Goal: Communication & Community: Answer question/provide support

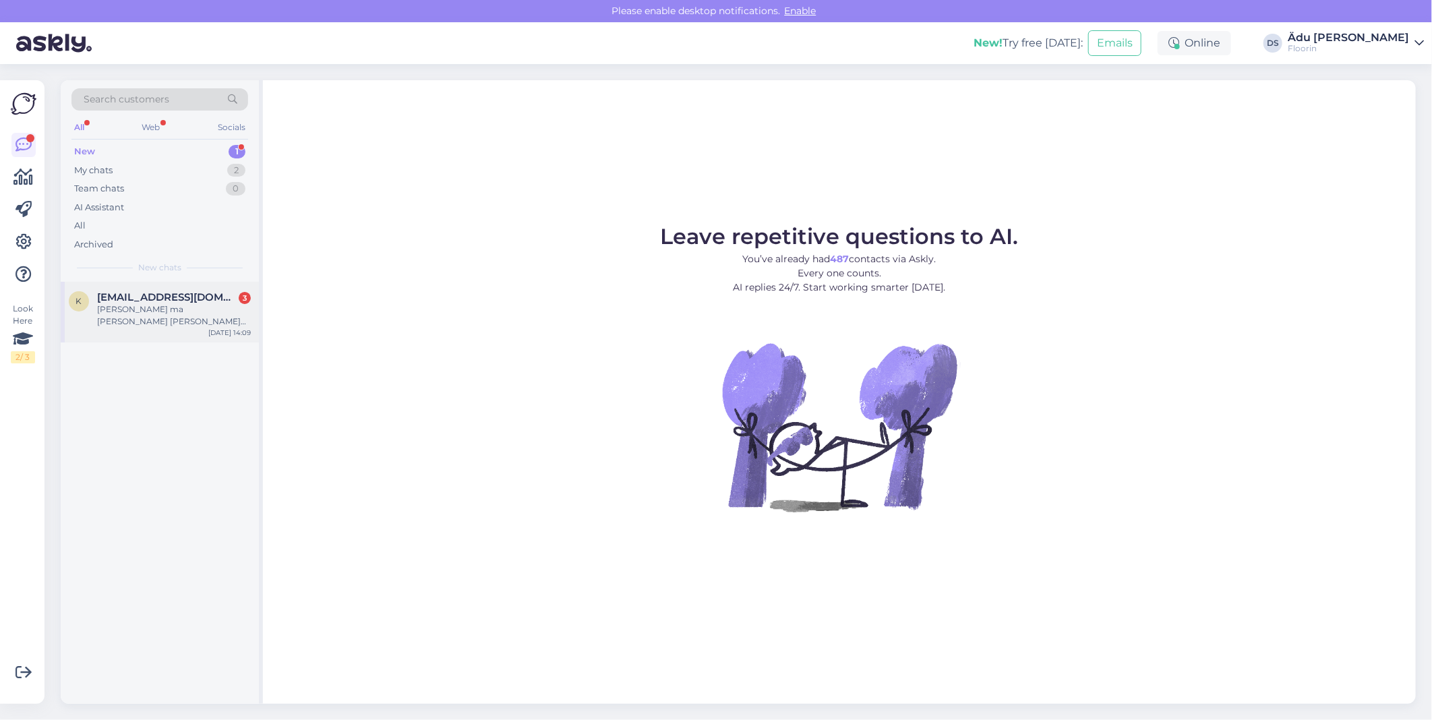
click at [183, 311] on div "[PERSON_NAME] ma [PERSON_NAME] [PERSON_NAME] 7pakkil laminaat parkettmis võiks …" at bounding box center [174, 315] width 154 height 24
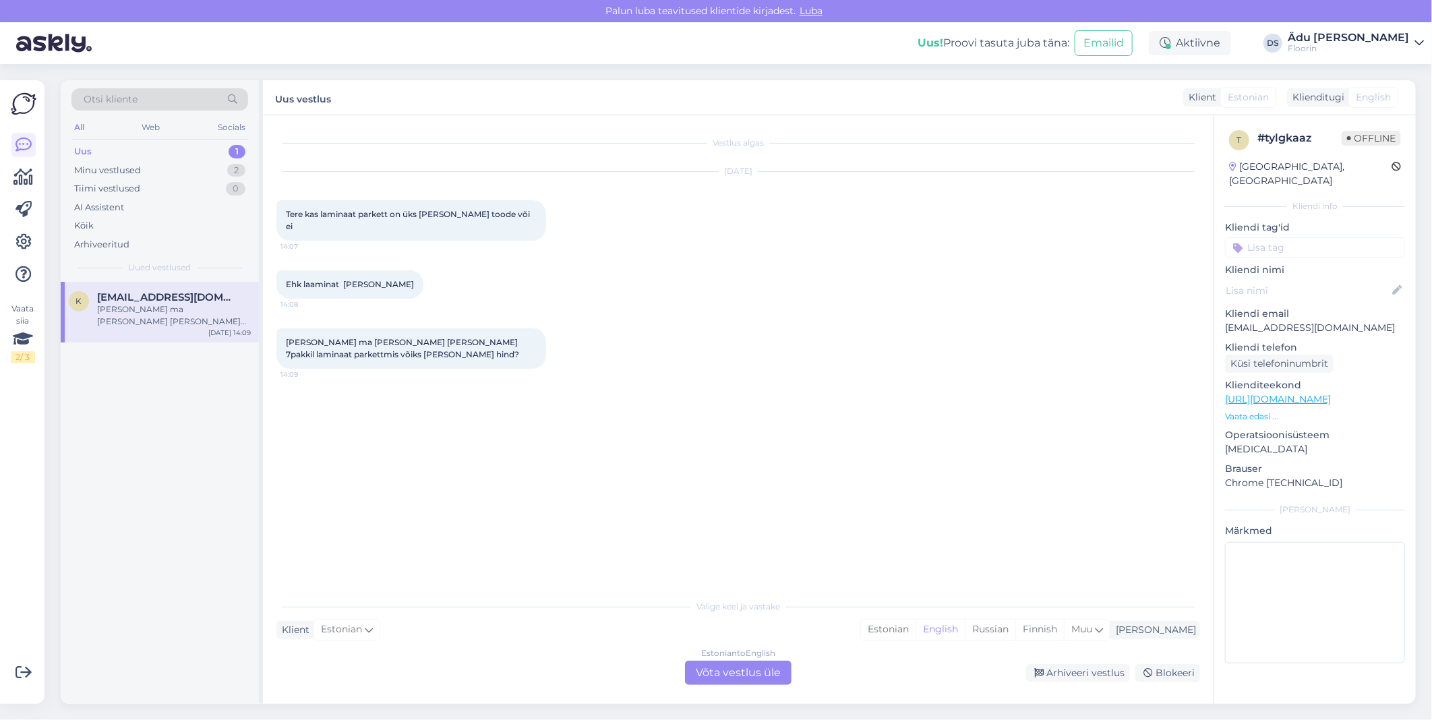
click at [723, 671] on div "Estonian to English Võta vestlus üle" at bounding box center [738, 673] width 107 height 24
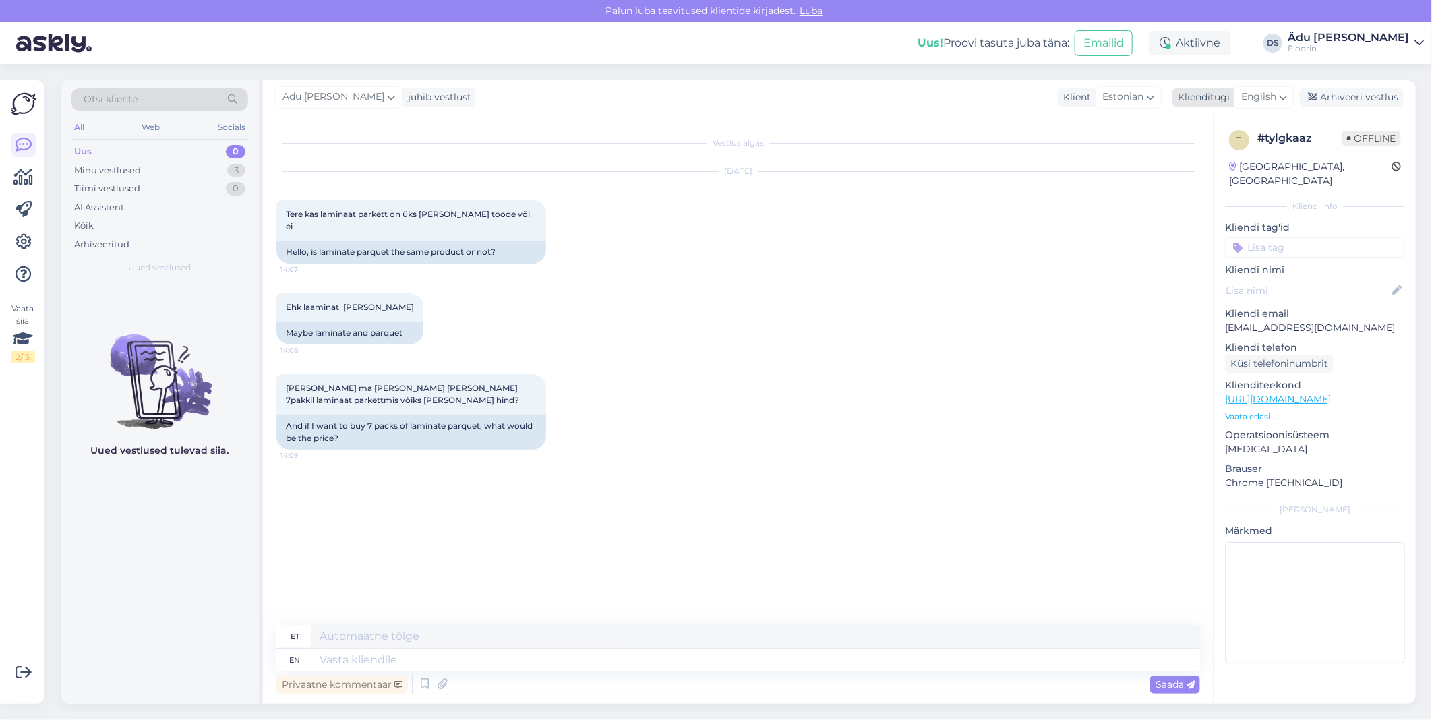
click at [1250, 93] on span "English" at bounding box center [1258, 97] width 35 height 15
type input "es"
click at [1224, 176] on link "Estonian" at bounding box center [1234, 179] width 148 height 22
click at [490, 651] on textarea at bounding box center [738, 657] width 924 height 28
click at [652, 658] on textarea "Tere, tegelikult on laminaat [PERSON_NAME]. Kui on "laminaatparkett" - siis ikk…" at bounding box center [738, 657] width 924 height 28
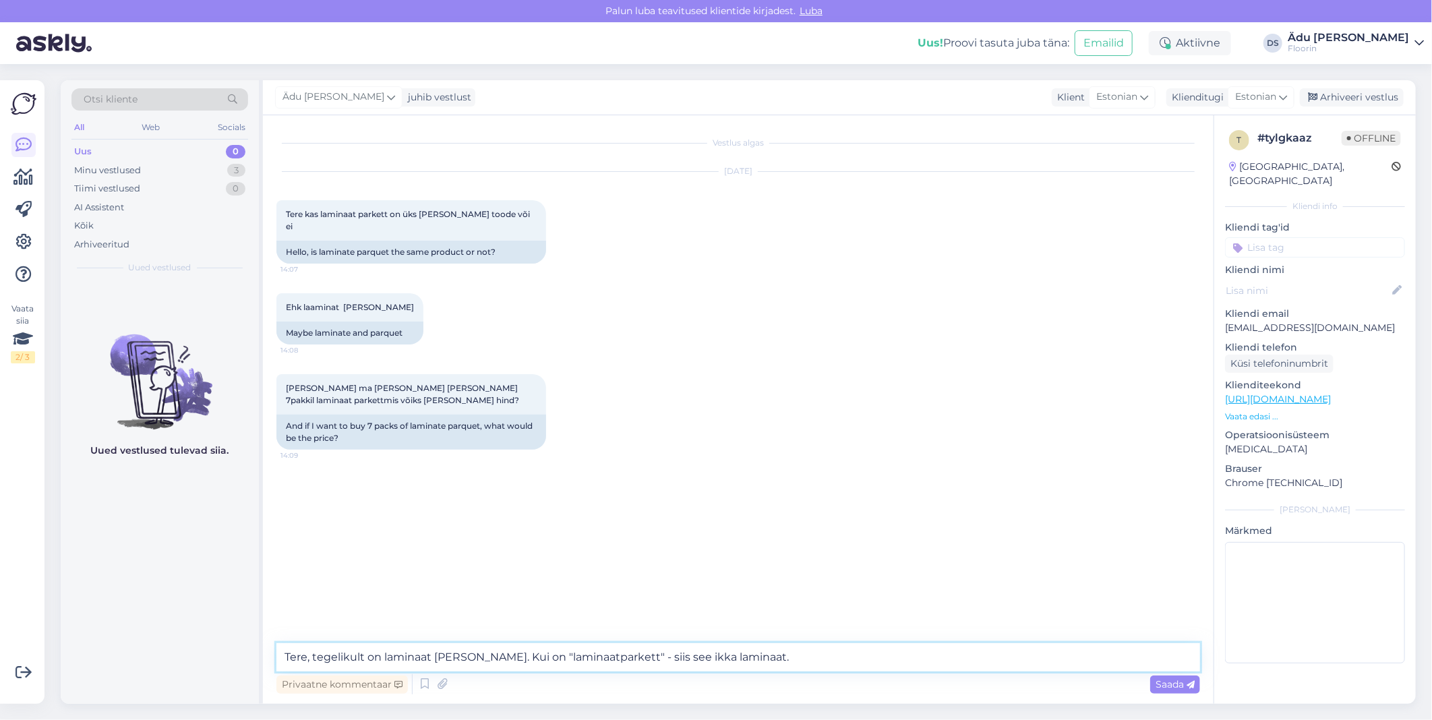
click at [767, 663] on textarea "Tere, tegelikult on laminaat [PERSON_NAME]. Kui on "laminaatparkett" - siis see…" at bounding box center [738, 657] width 924 height 28
click at [748, 659] on textarea "Tere, tegelikult on laminaat [PERSON_NAME]. Kui on "laminaatparkett" - siis see…" at bounding box center [738, 657] width 924 height 28
click at [1178, 657] on textarea "Tere, tegelikult on laminaat [PERSON_NAME]. Kui on "laminaatparkett" - siis see…" at bounding box center [738, 657] width 924 height 28
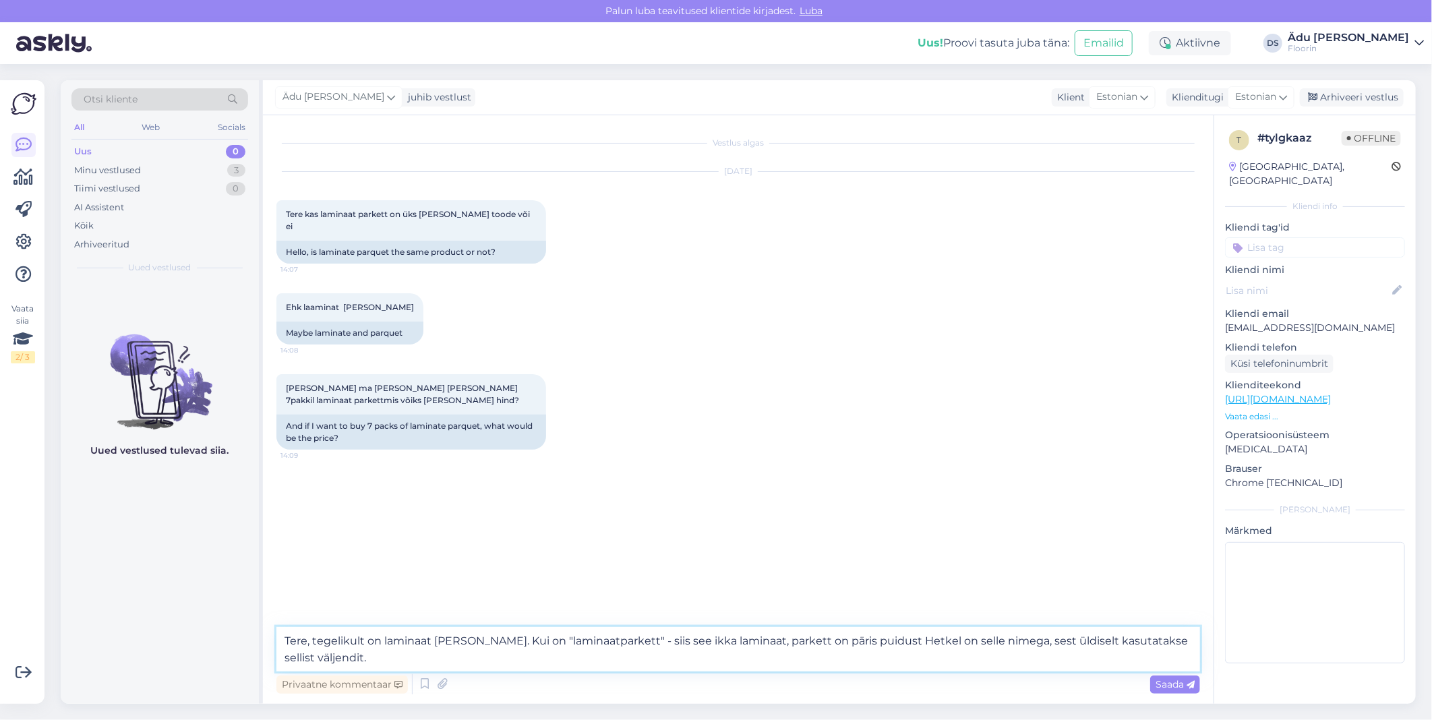
click at [628, 644] on textarea "Tere, tegelikult on laminaat [PERSON_NAME]. Kui on "laminaatparkett" - siis see…" at bounding box center [738, 649] width 924 height 44
click at [636, 657] on textarea "Tere, tegelikult on laminaat [PERSON_NAME]. Kui on "laminaatparkett", siis see …" at bounding box center [738, 649] width 924 height 44
click at [1001, 641] on textarea "Tere, tegelikult on laminaat [PERSON_NAME]. Kui on "laminaatparkett", siis see …" at bounding box center [738, 649] width 924 height 44
click at [557, 665] on textarea "Tere, tegelikult on laminaat [PERSON_NAME]. Kui on "laminaatparkett", siis see …" at bounding box center [738, 649] width 924 height 44
paste textarea "[URL][DOMAIN_NAME]"
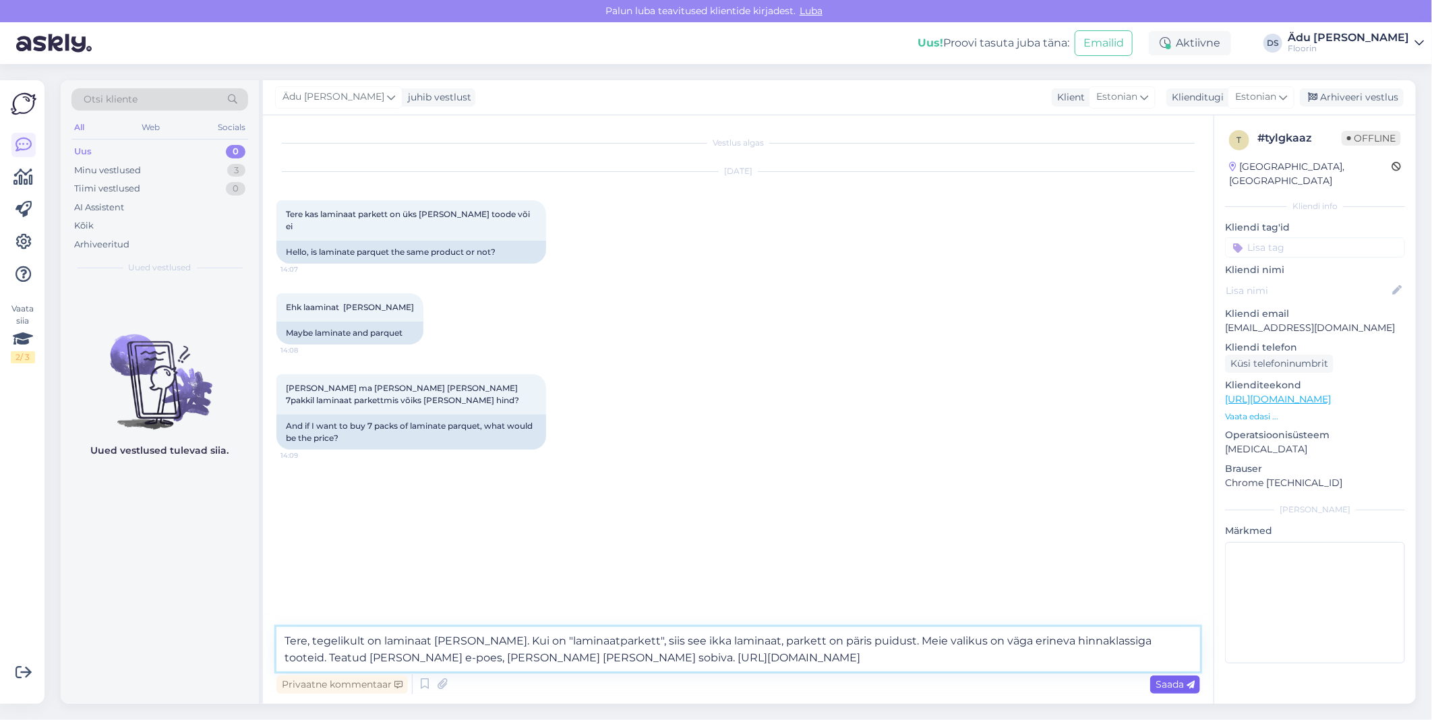
type textarea "Tere, tegelikult on laminaat [PERSON_NAME]. Kui on "laminaatparkett", siis see …"
click at [1182, 682] on span "Saada" at bounding box center [1174, 684] width 39 height 12
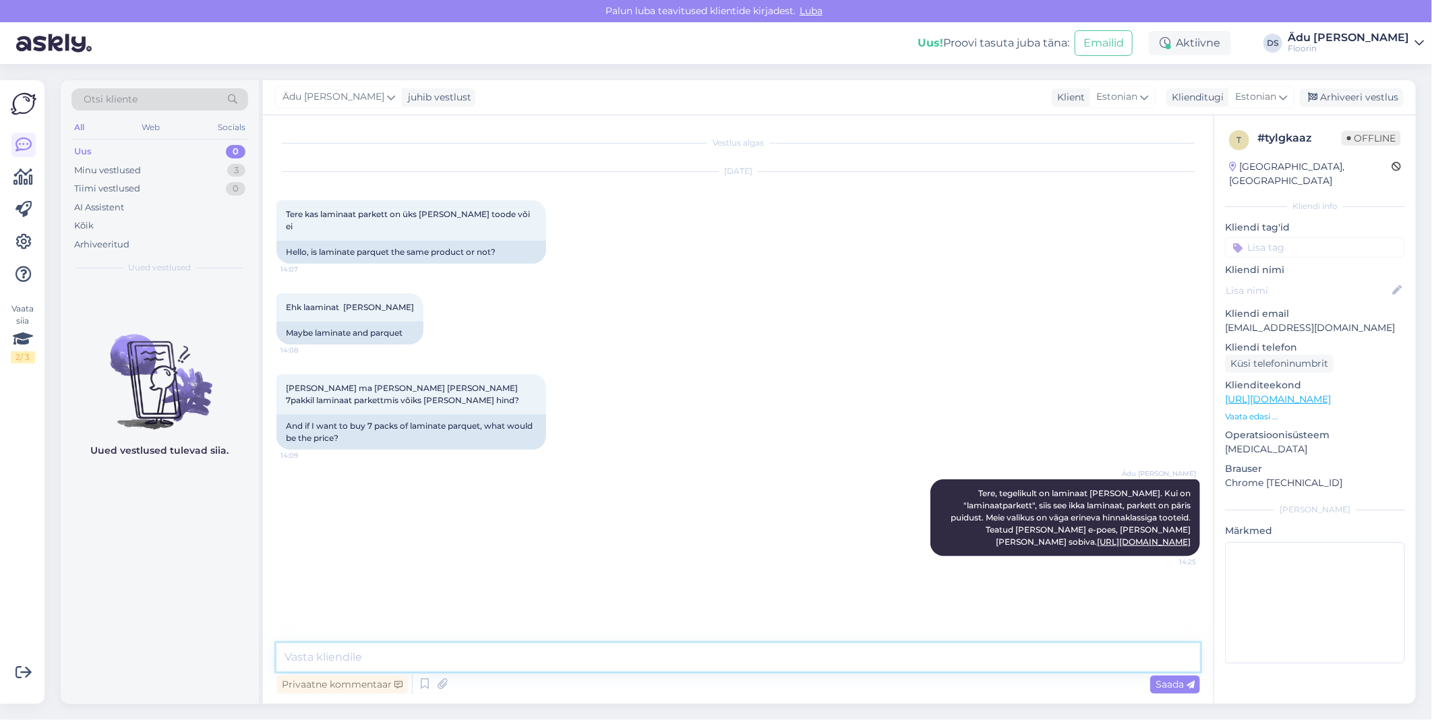
click at [1102, 659] on textarea at bounding box center [738, 657] width 924 height 28
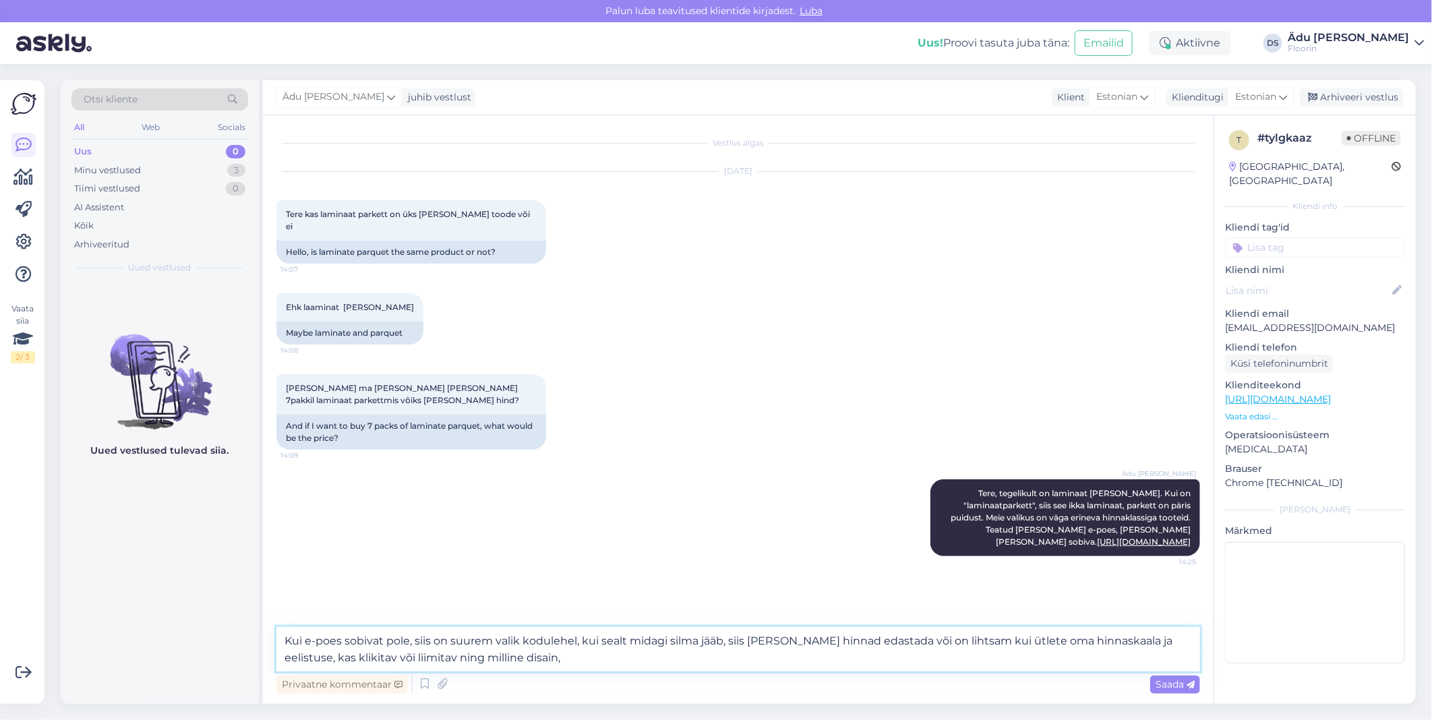
click at [928, 644] on textarea "Kui e-poes sobivat pole, siis on suurem valik kodulehel, kui sealt midagi silma…" at bounding box center [738, 649] width 924 height 44
click at [994, 643] on textarea "Kui e-poes sobivat pole, siis on suurem valik kodulehel, kui sealt midagi silma…" at bounding box center [738, 649] width 924 height 44
click at [588, 661] on textarea "Kui e-poes sobivat pole, siis on suurem valik kodulehel, kui sealt midagi silma…" at bounding box center [738, 649] width 924 height 44
drag, startPoint x: 587, startPoint y: 661, endPoint x: 501, endPoint y: 661, distance: 86.3
click at [501, 661] on textarea "Kui e-poes sobivat pole, siis on suurem valik kodulehel, kui sealt midagi silma…" at bounding box center [738, 649] width 924 height 44
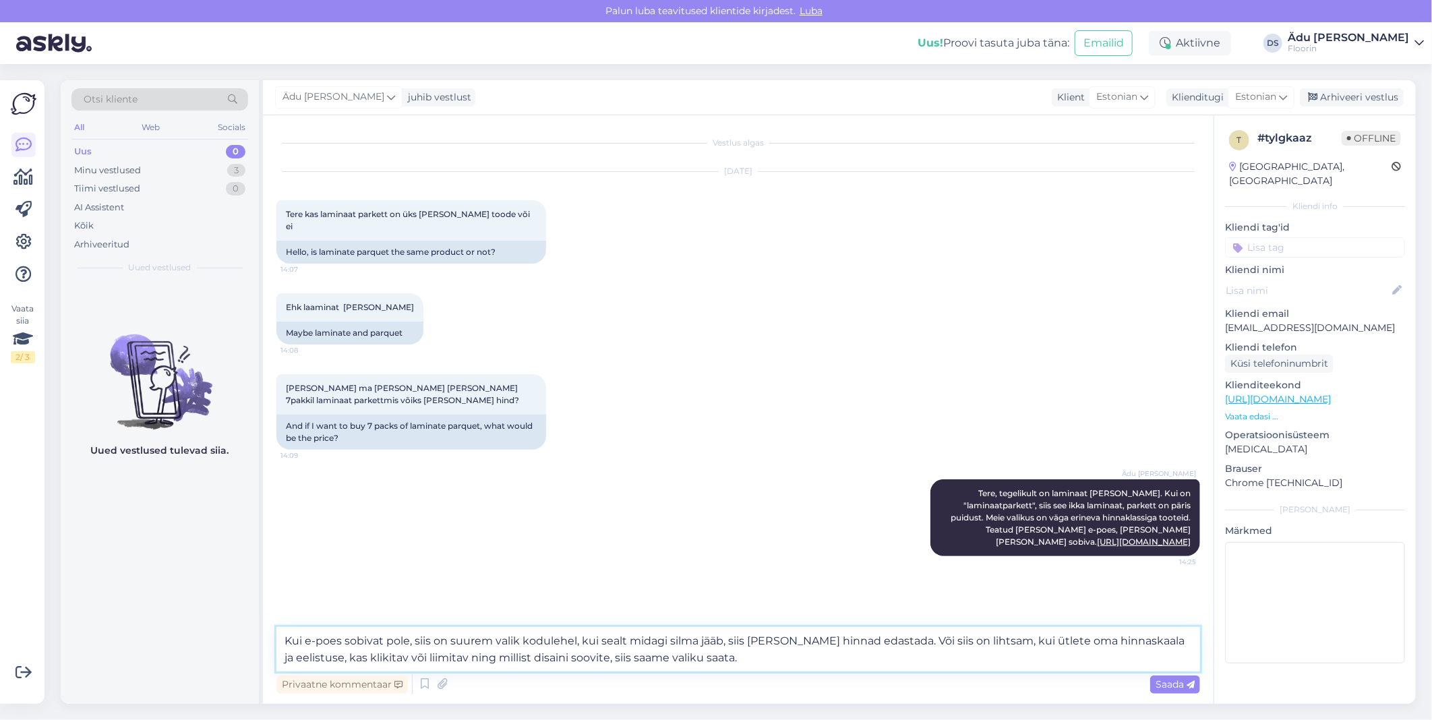
click at [897, 642] on textarea "Kui e-poes sobivat pole, siis on suurem valik kodulehel, kui sealt midagi silma…" at bounding box center [738, 649] width 924 height 44
paste textarea "[URL][DOMAIN_NAME]"
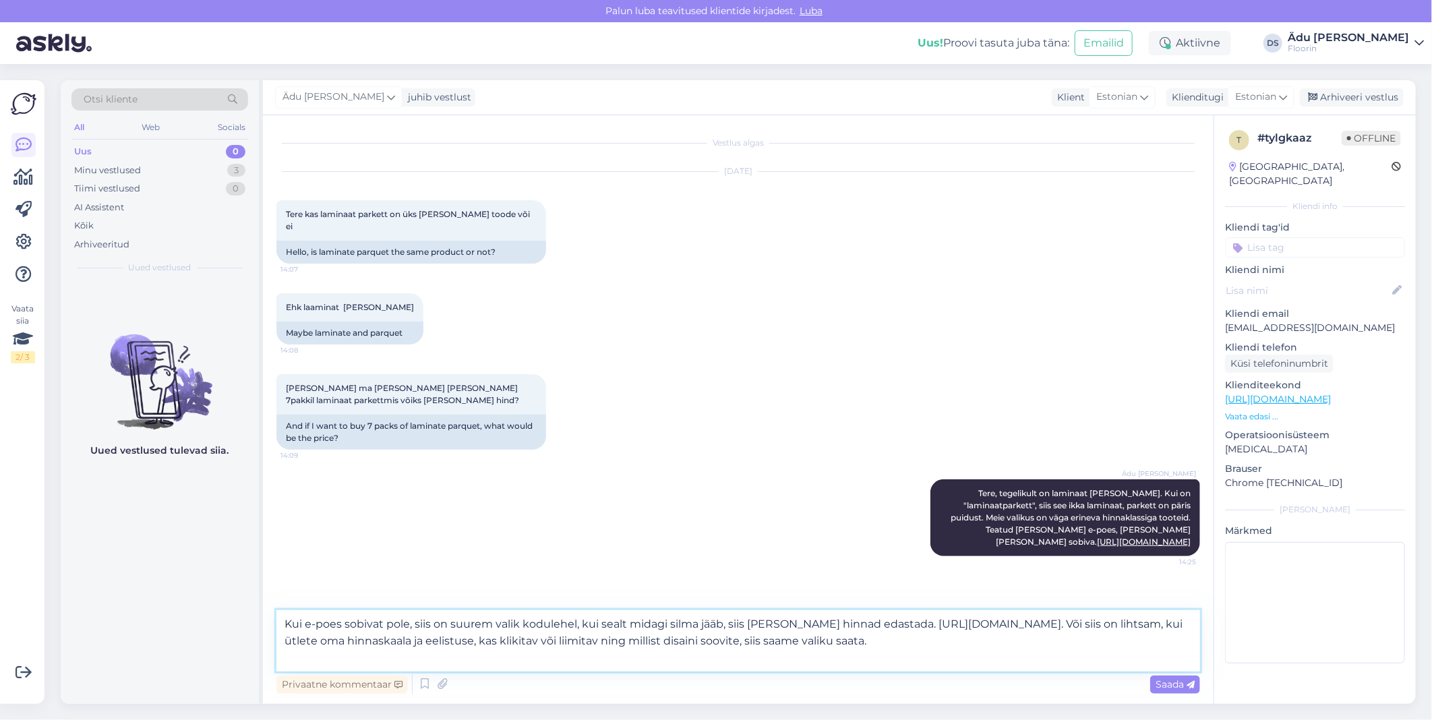
drag, startPoint x: 601, startPoint y: 654, endPoint x: 605, endPoint y: 638, distance: 16.0
click at [605, 638] on textarea "Kui e-poes sobivat pole, siis on suurem valik kodulehel, kui sealt midagi silma…" at bounding box center [738, 640] width 924 height 61
click at [790, 665] on textarea "Kui e-poes sobivat pole, siis on suurem valik kodulehel, kui sealt midagi silma…" at bounding box center [738, 640] width 924 height 61
click at [836, 645] on textarea "Kui e-poes sobivat pole, siis on suurem valik kodulehel, kui sealt midagi silma…" at bounding box center [738, 640] width 924 height 61
click at [917, 642] on textarea "Kui e-poes sobivat pole, siis on suurem valik kodulehel, kui sealt midagi silma…" at bounding box center [738, 640] width 924 height 61
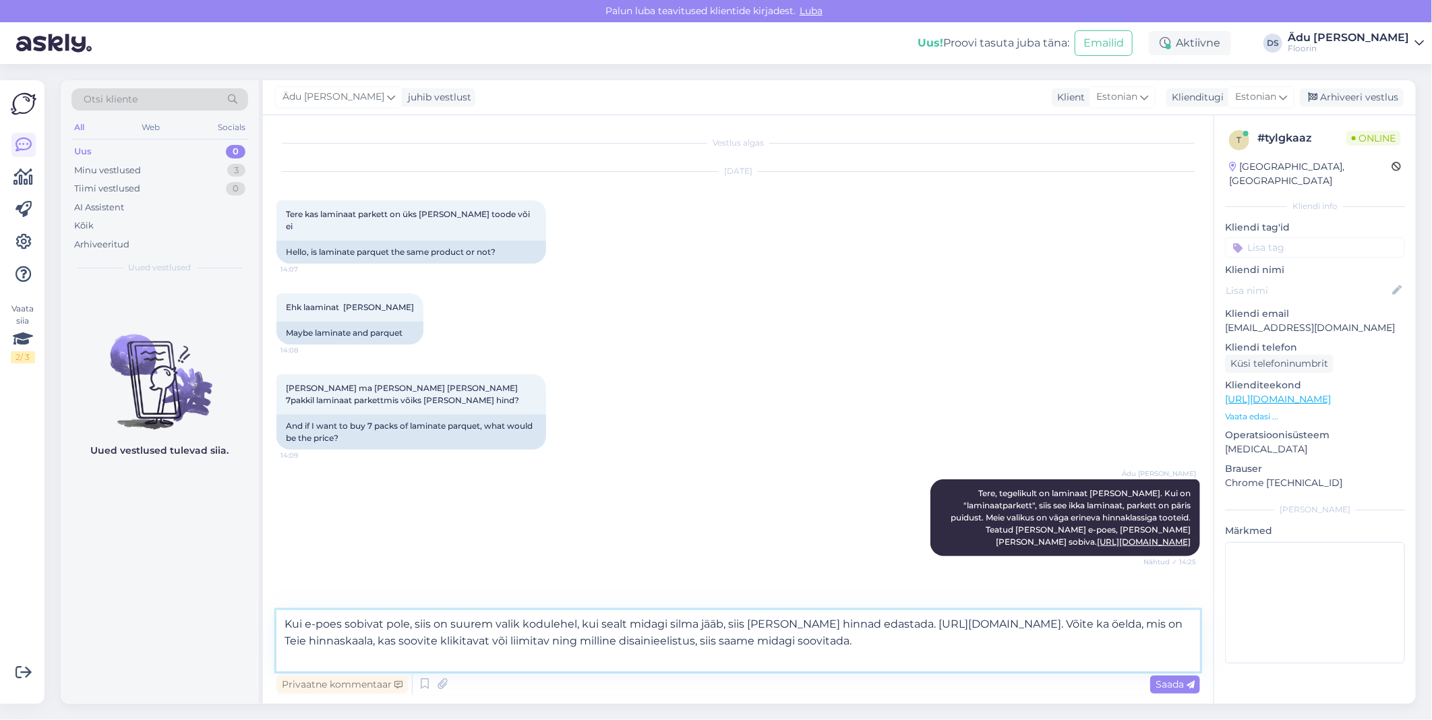
click at [986, 644] on textarea "Kui e-poes sobivat pole, siis on suurem valik kodulehel, kui sealt midagi silma…" at bounding box center [738, 640] width 924 height 61
drag, startPoint x: 1141, startPoint y: 640, endPoint x: 1063, endPoint y: 640, distance: 78.2
click at [1063, 640] on textarea "Kui e-poes sobivat pole, siis on suurem valik kodulehel, kui sealt midagi silma…" at bounding box center [738, 640] width 924 height 61
type textarea "Kui e-poes sobivat pole, siis on suurem valik kodulehel, kui sealt midagi silma…"
click at [1176, 673] on div "Privaatne kommentaar Saada" at bounding box center [738, 684] width 924 height 26
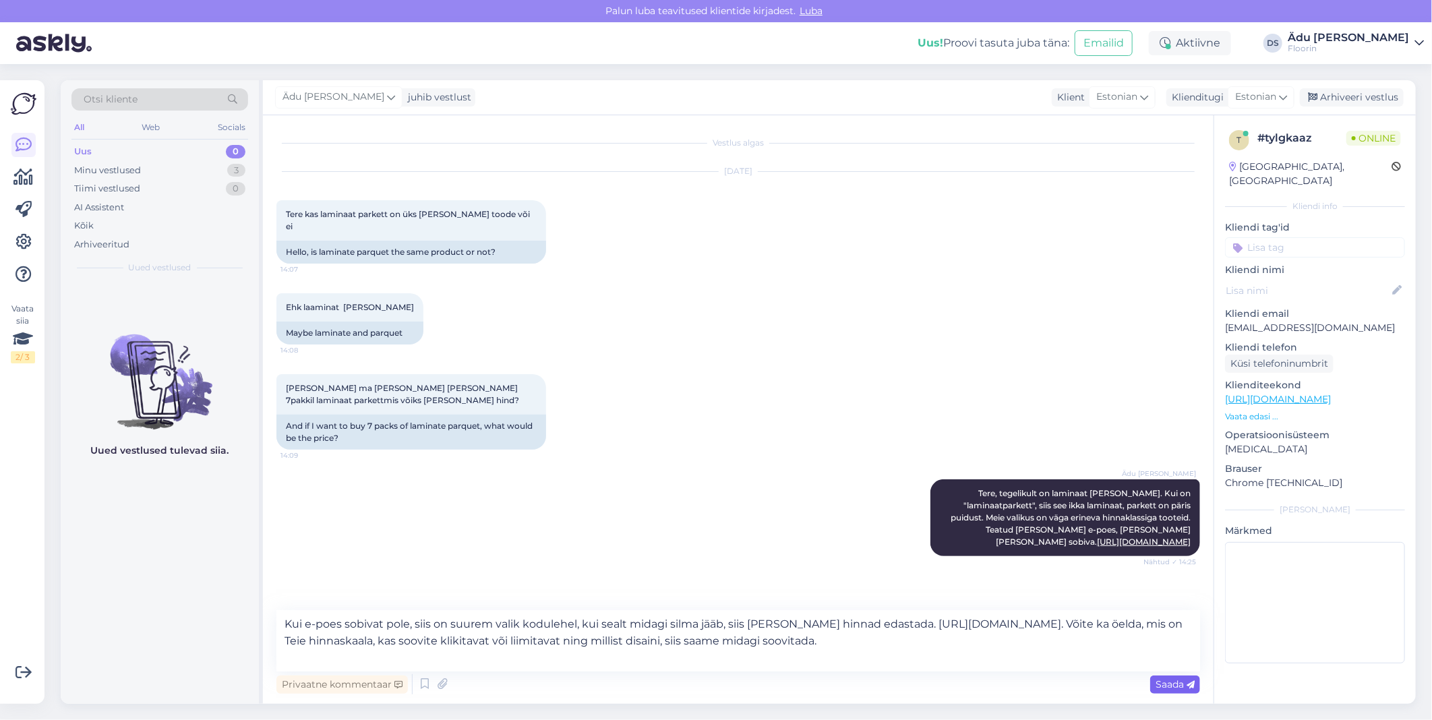
click at [1178, 685] on span "Saada" at bounding box center [1174, 684] width 39 height 12
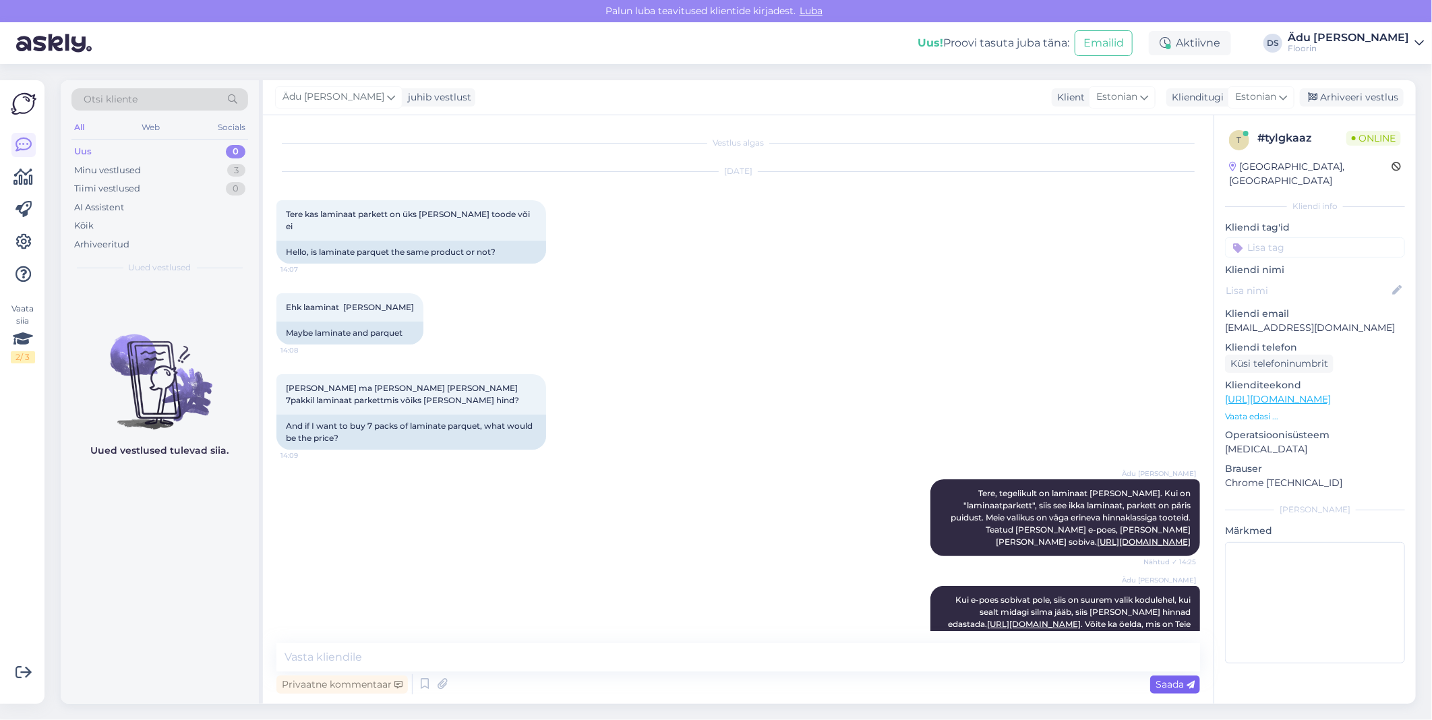
scroll to position [57, 0]
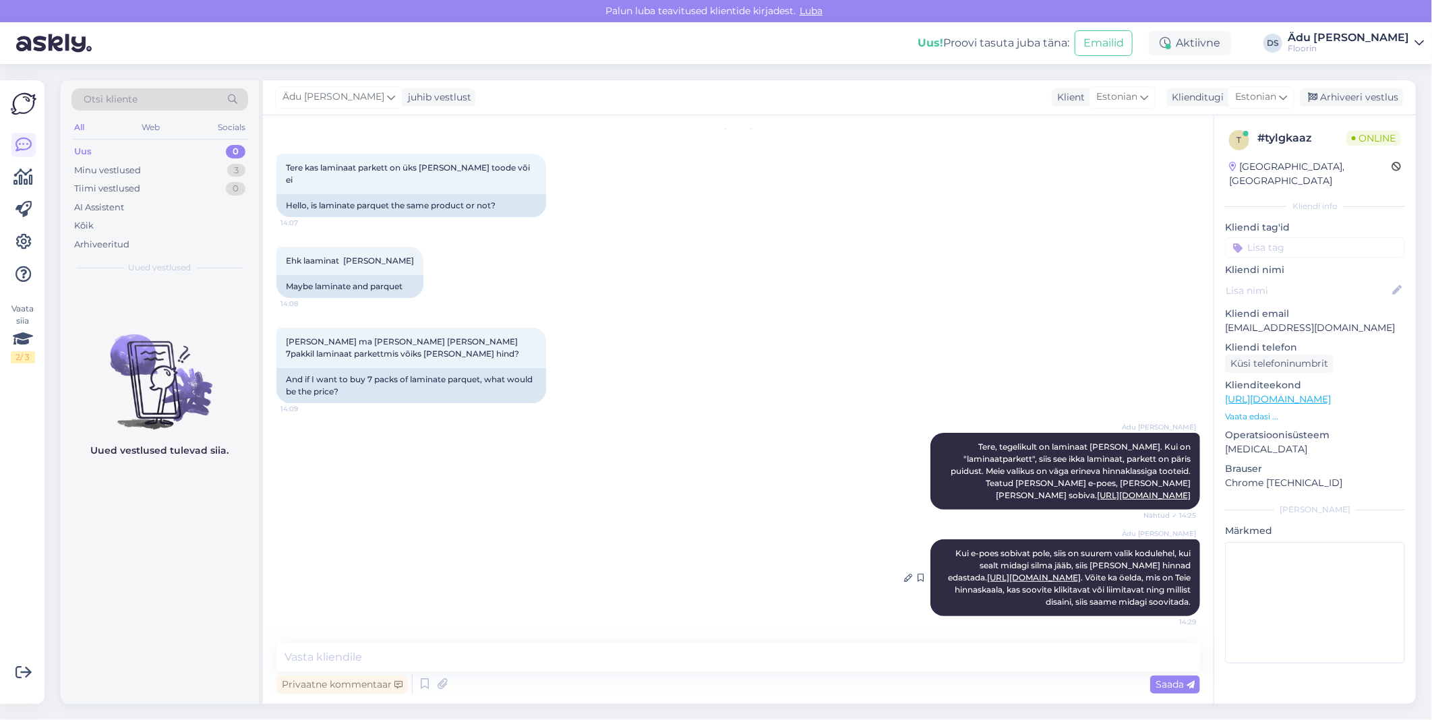
click at [1081, 572] on link "[URL][DOMAIN_NAME]" at bounding box center [1034, 577] width 94 height 10
click at [177, 172] on div "Minu vestlused 3" at bounding box center [159, 170] width 177 height 19
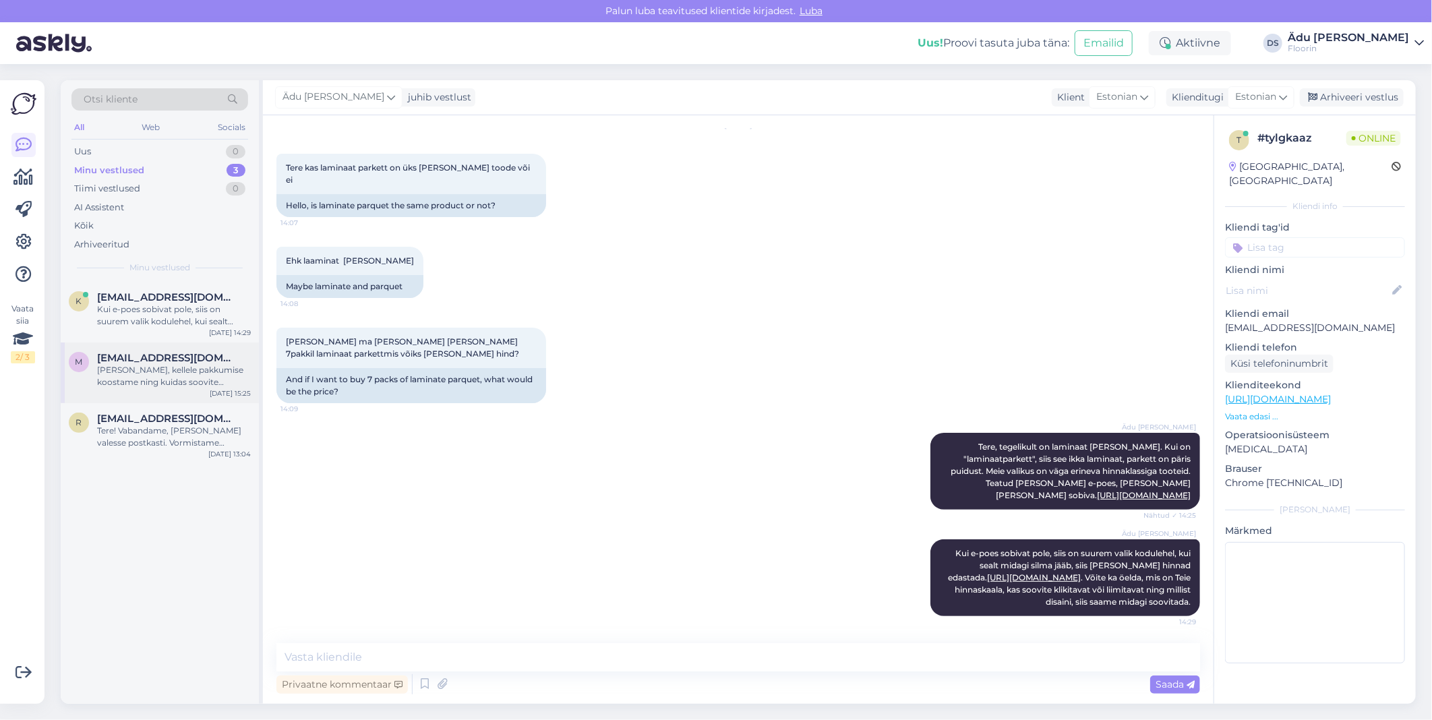
click at [185, 355] on span "[EMAIL_ADDRESS][DOMAIN_NAME]" at bounding box center [167, 358] width 140 height 12
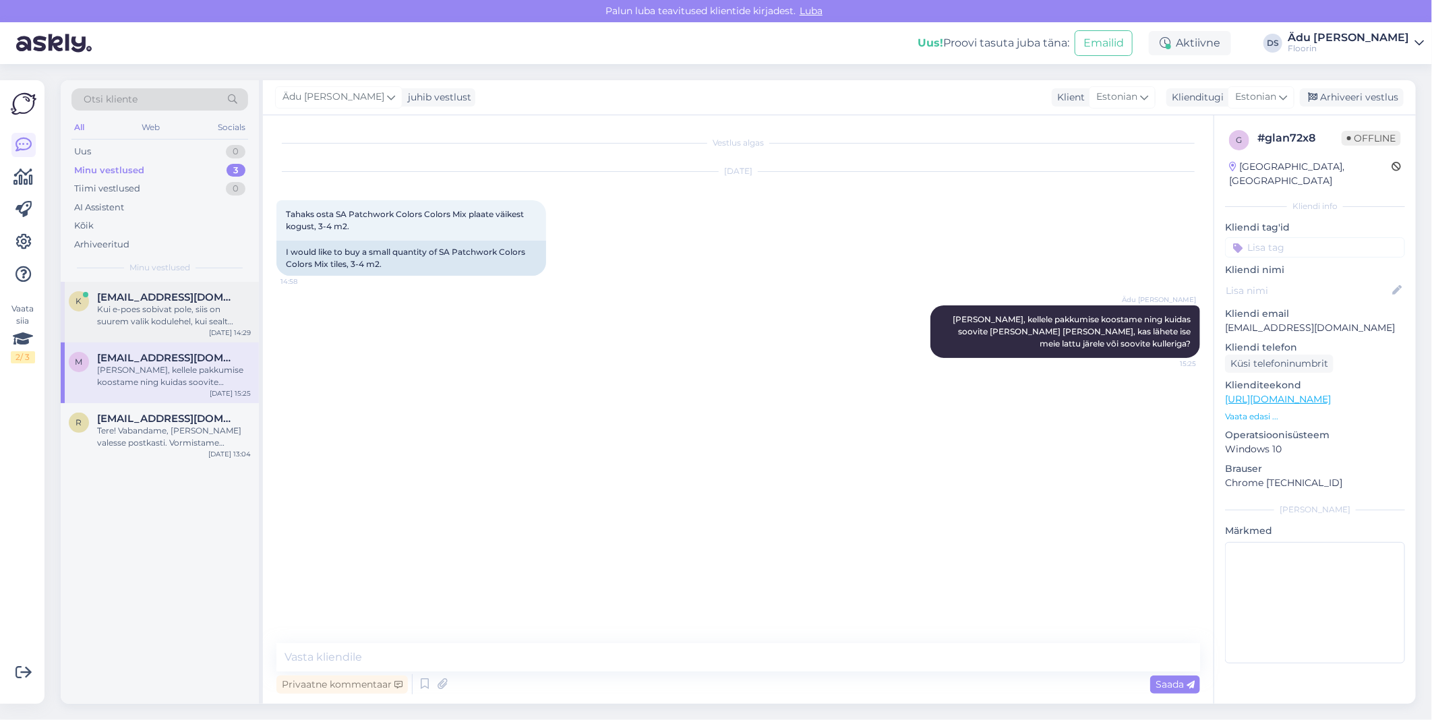
click at [184, 315] on div "Kui e-poes sobivat pole, siis on suurem valik kodulehel, kui sealt midagi silma…" at bounding box center [174, 315] width 154 height 24
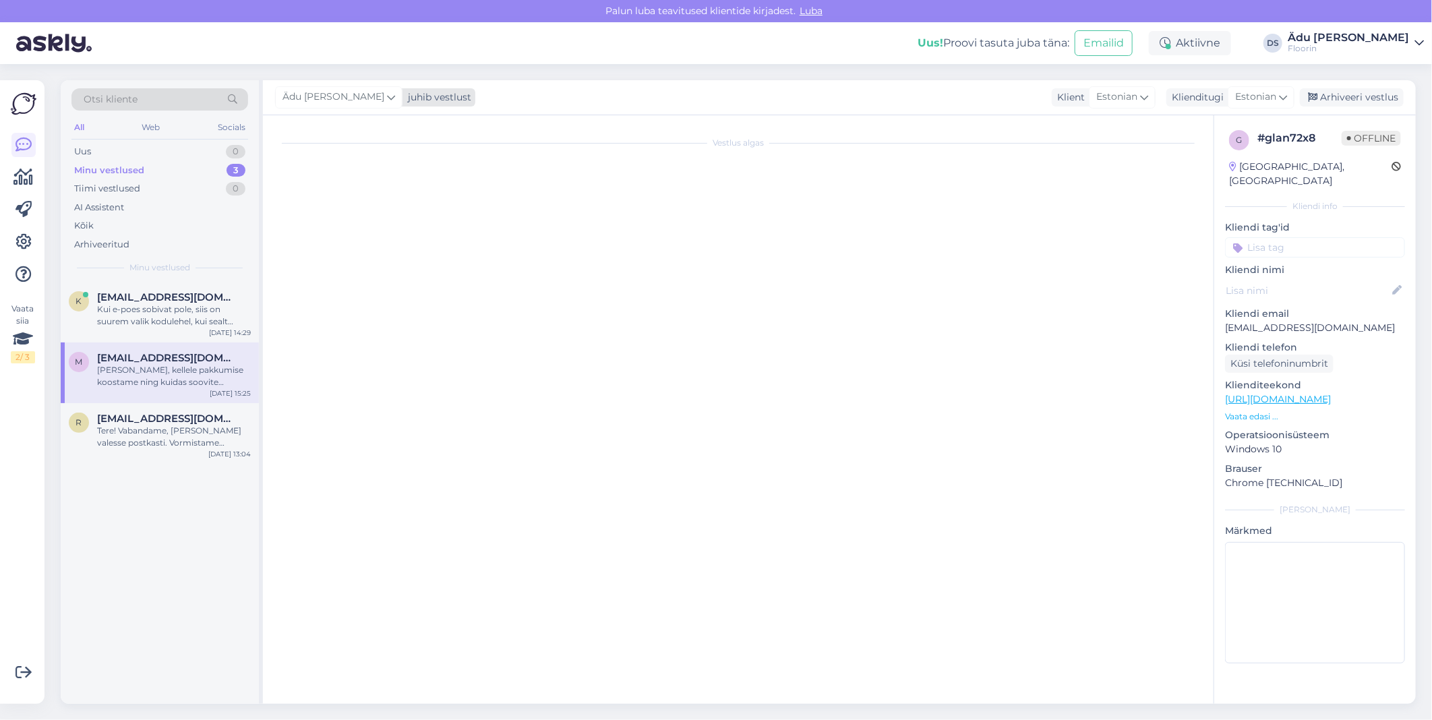
scroll to position [57, 0]
